Goal: Navigation & Orientation: Find specific page/section

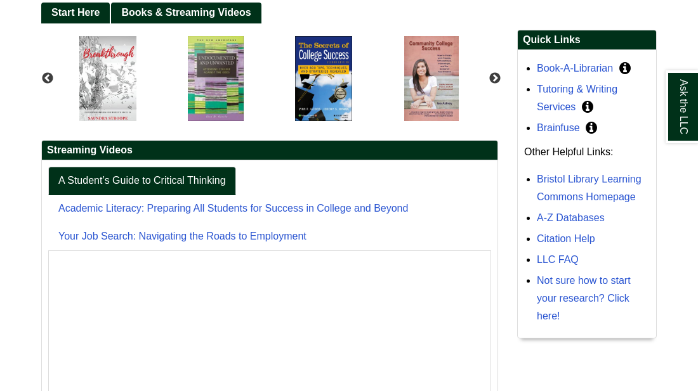
scroll to position [288, 138]
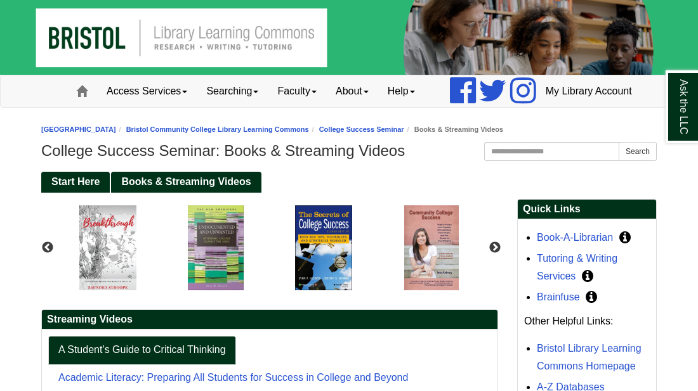
scroll to position [288, 138]
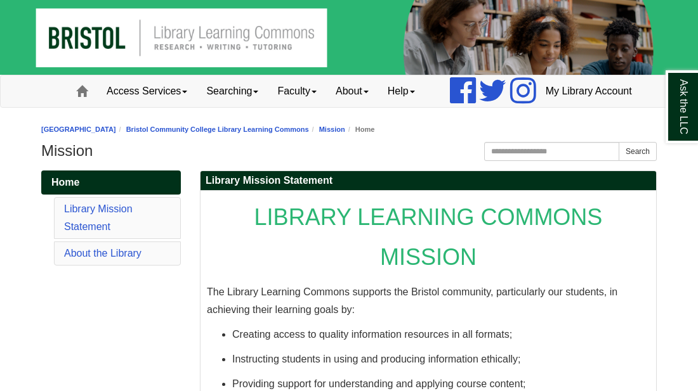
click at [154, 107] on link "Access Services" at bounding box center [147, 91] width 100 height 32
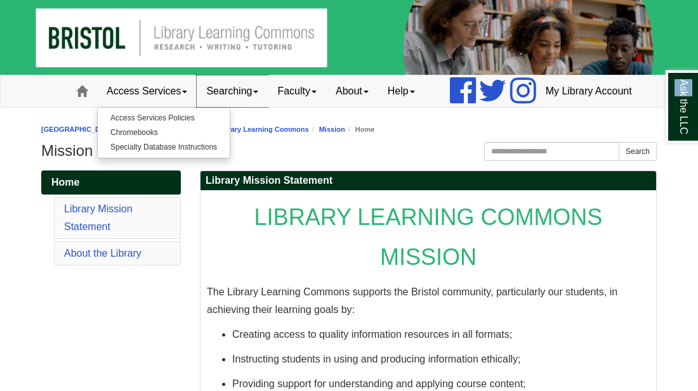
click at [197, 107] on link "Searching" at bounding box center [232, 91] width 71 height 32
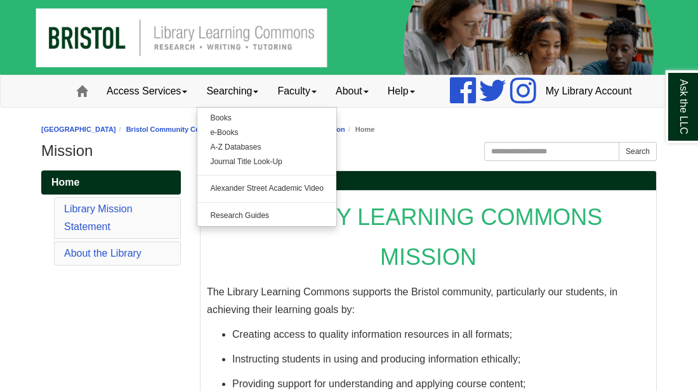
click at [318, 160] on h1 "Mission" at bounding box center [348, 151] width 615 height 18
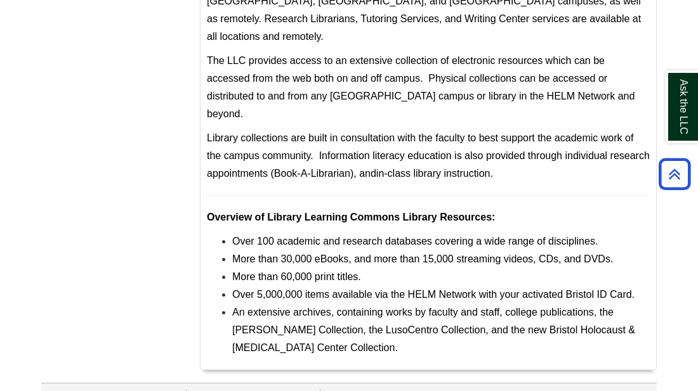
scroll to position [545, 0]
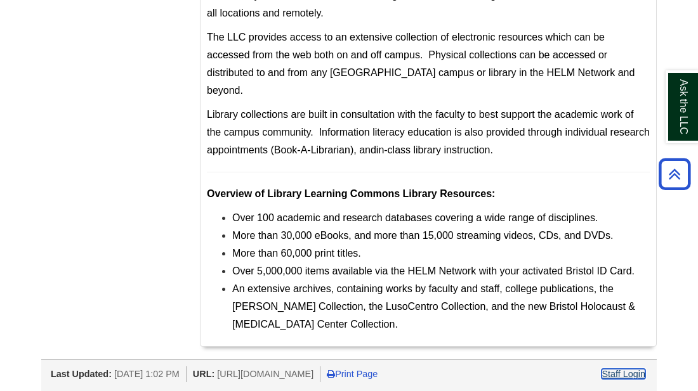
click at [622, 374] on link "Staff Login" at bounding box center [623, 374] width 44 height 10
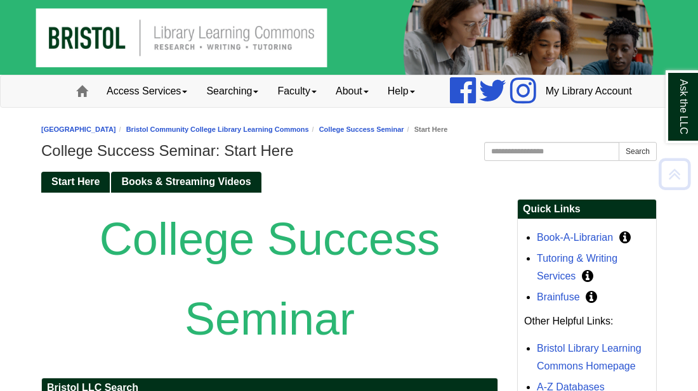
scroll to position [152, 0]
